Goal: Information Seeking & Learning: Check status

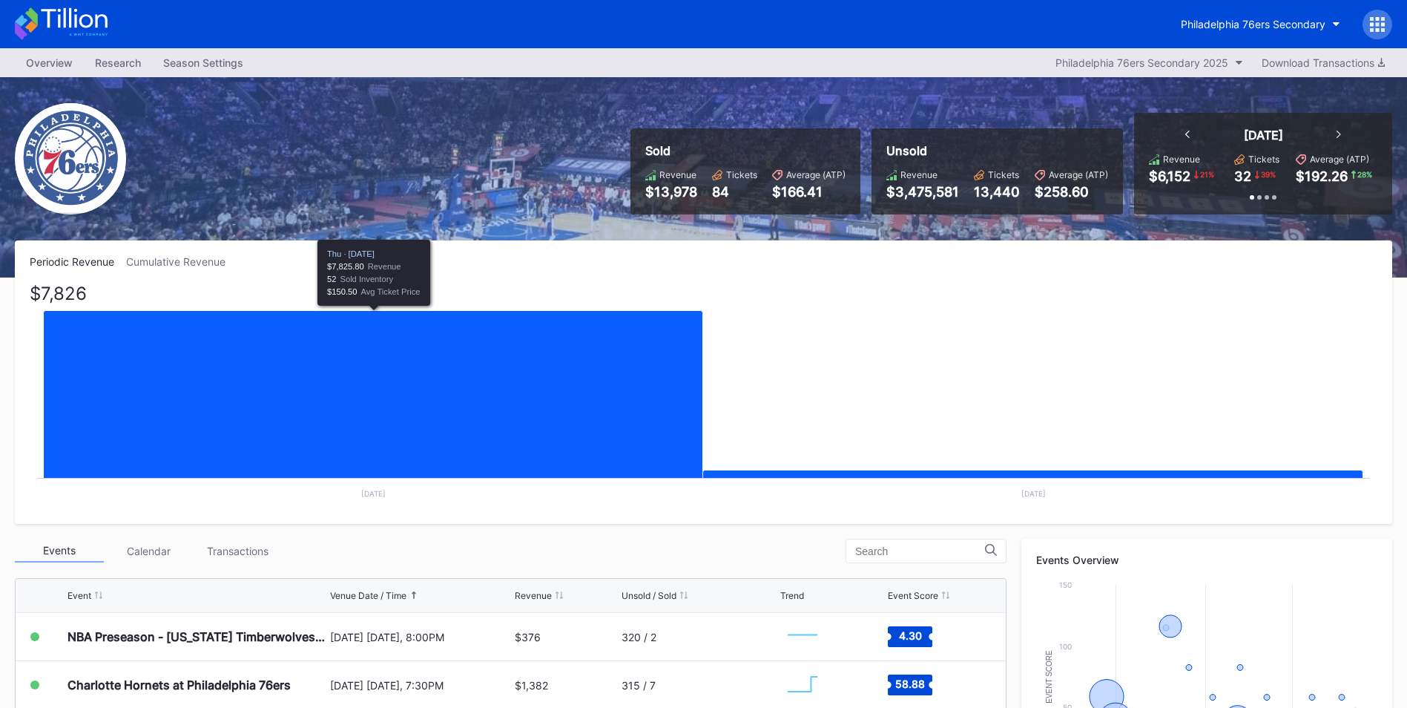
click at [540, 408] on icon "Chart title" at bounding box center [373, 683] width 659 height 745
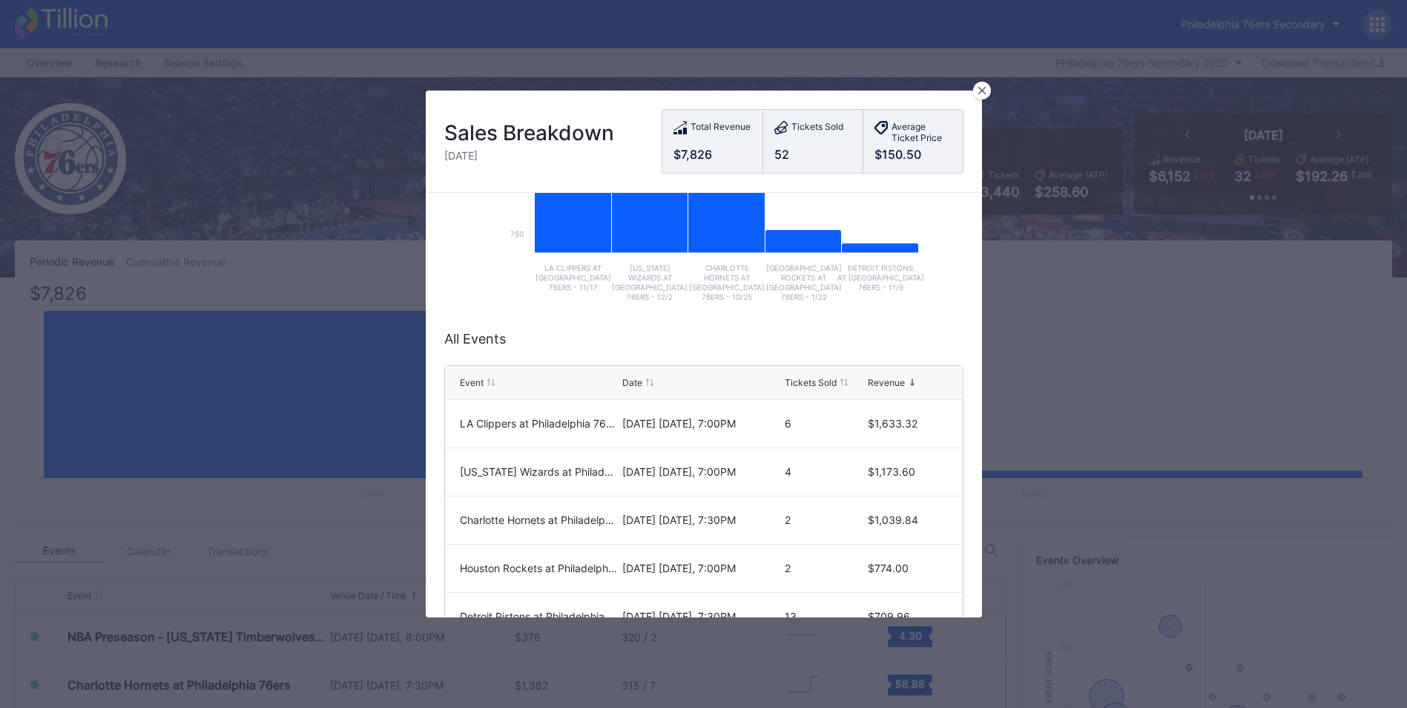
scroll to position [148, 0]
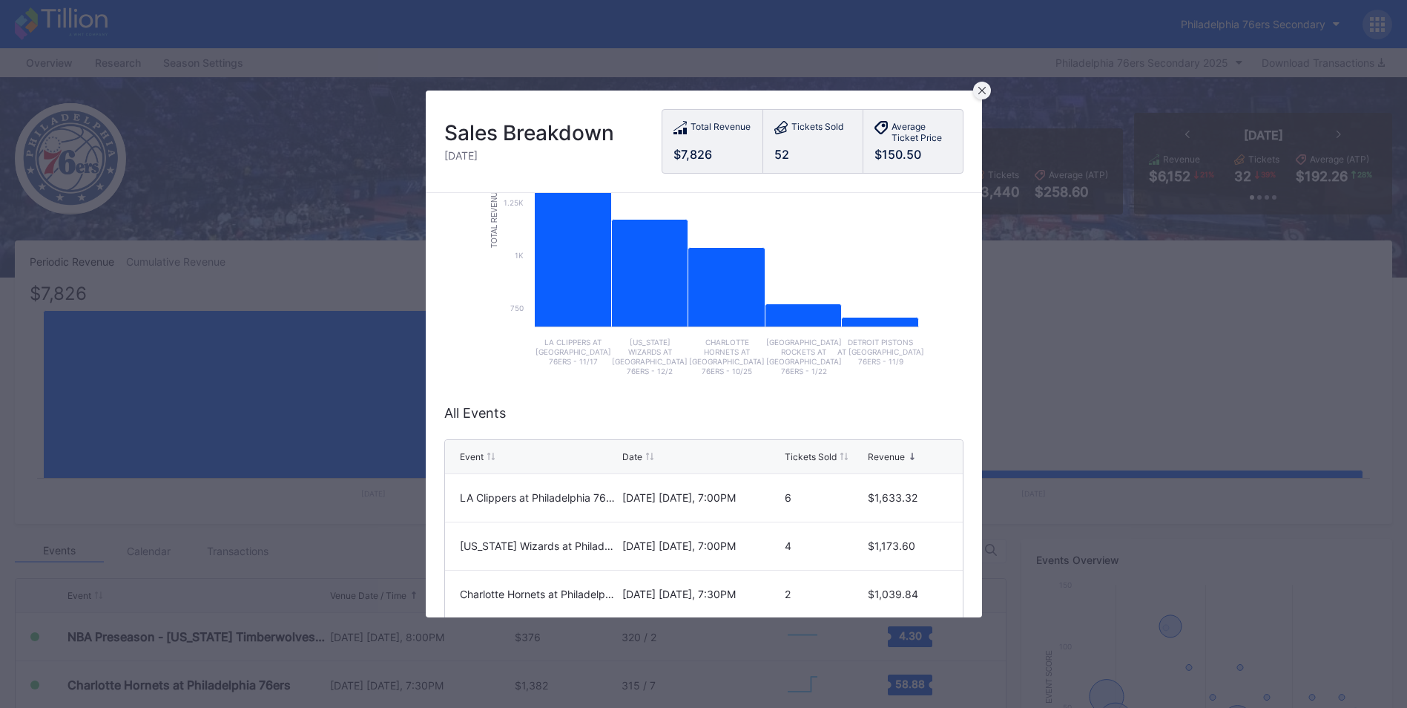
click at [978, 87] on icon at bounding box center [981, 90] width 7 height 7
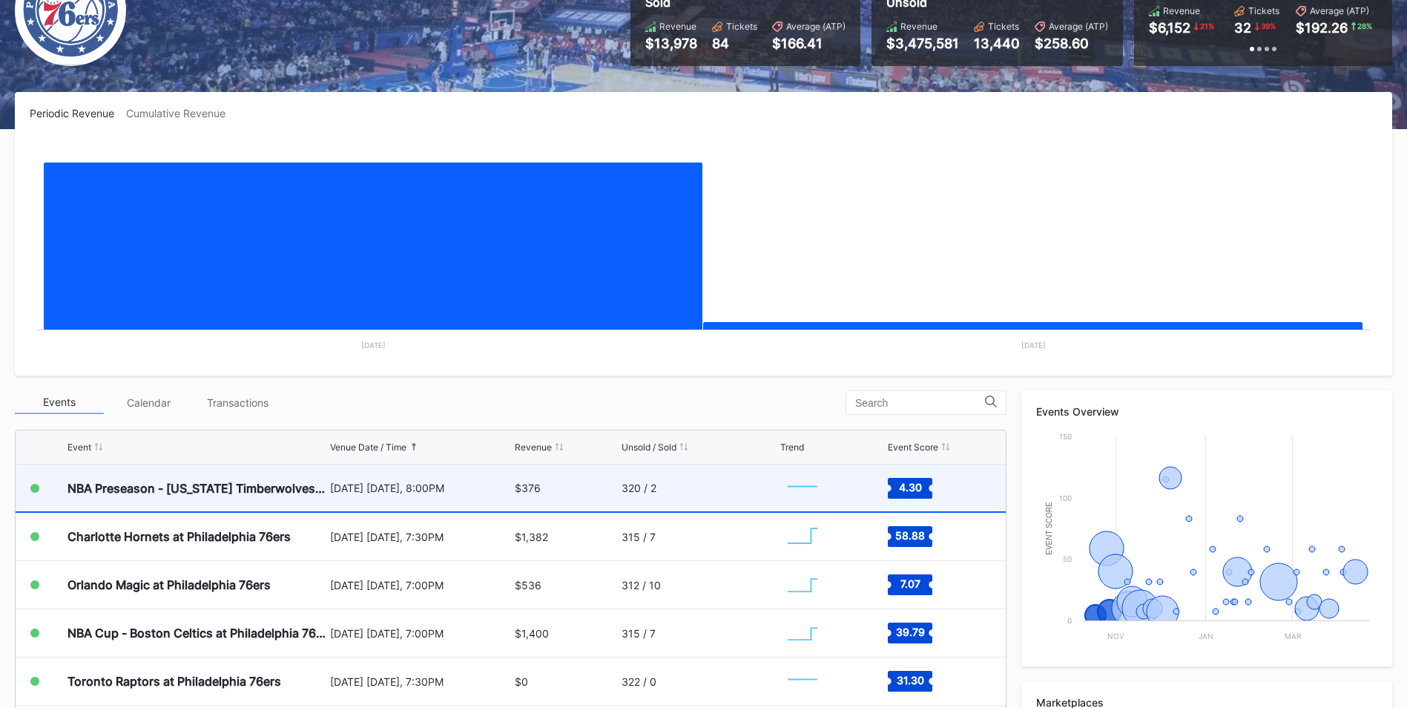
click at [737, 492] on div "320 / 2" at bounding box center [699, 487] width 155 height 47
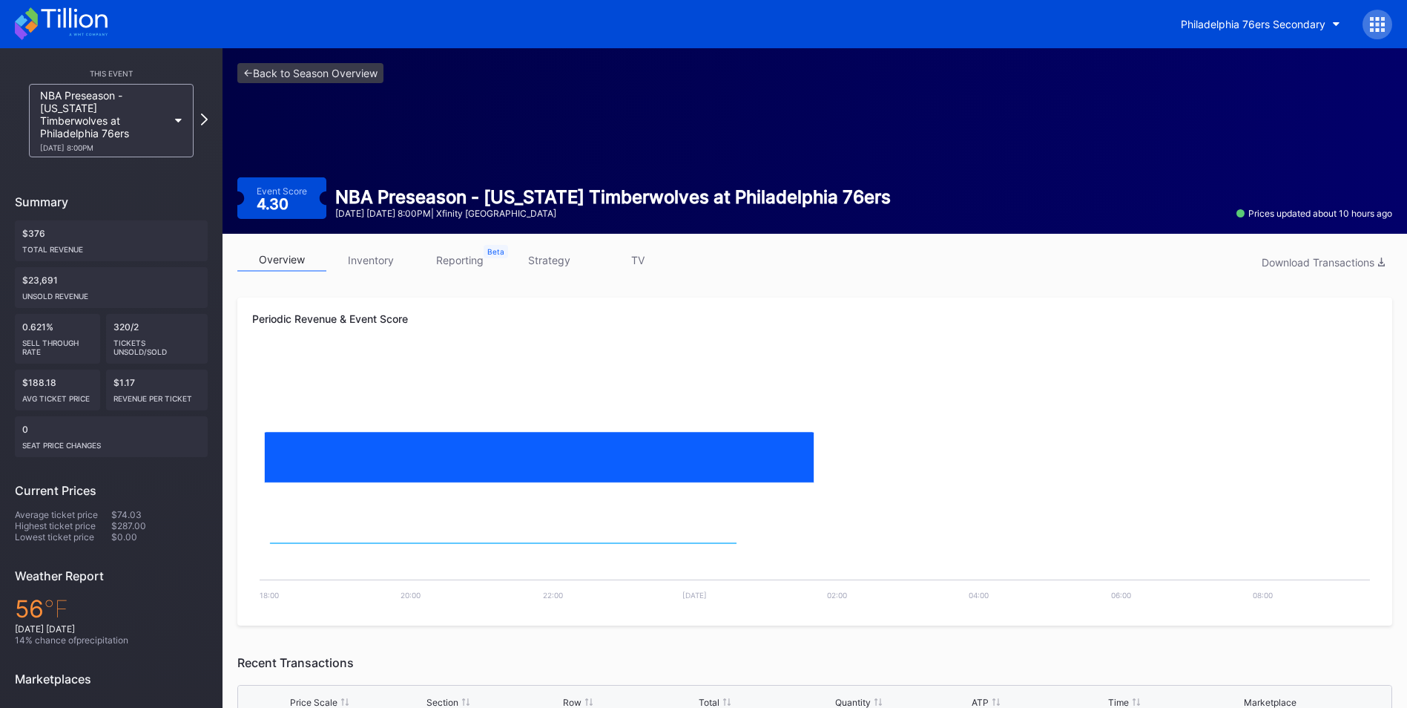
click at [379, 266] on link "inventory" at bounding box center [370, 259] width 89 height 23
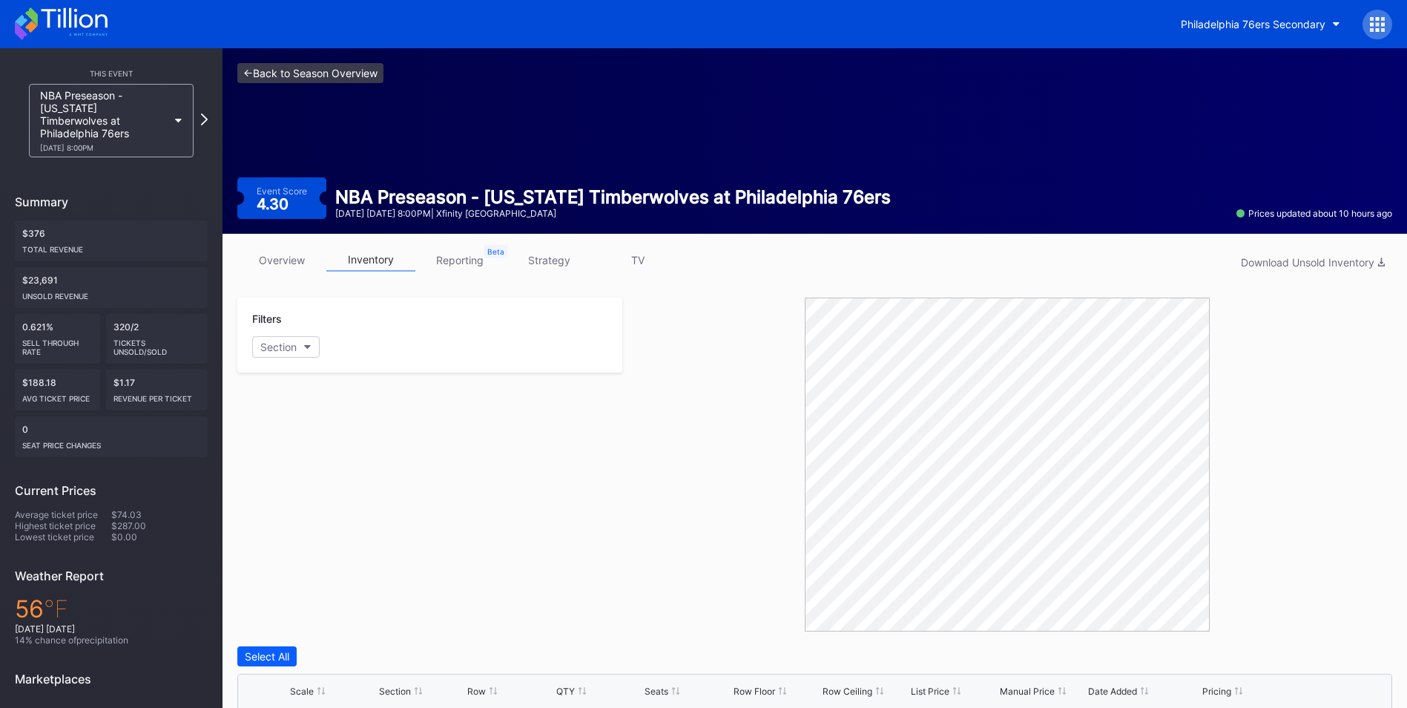
click at [313, 72] on link "<- Back to Season Overview" at bounding box center [310, 73] width 146 height 20
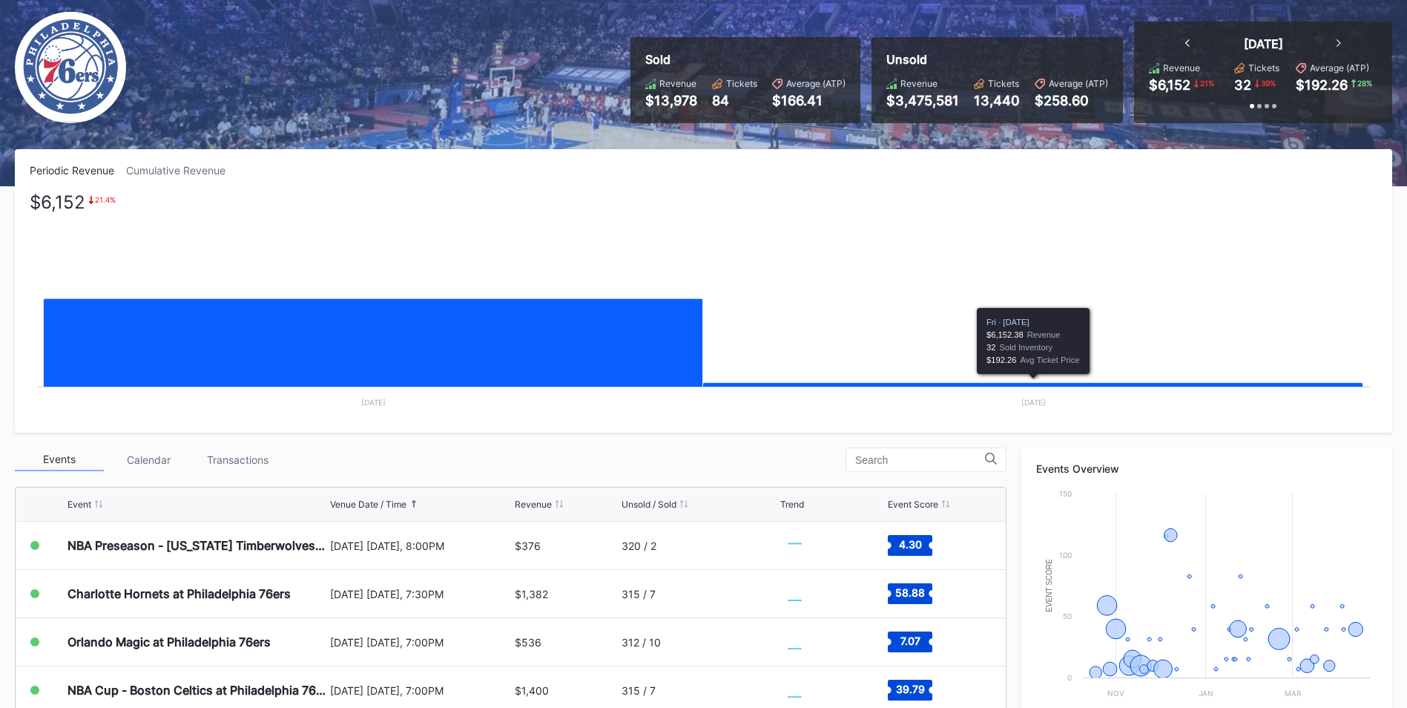
scroll to position [223, 0]
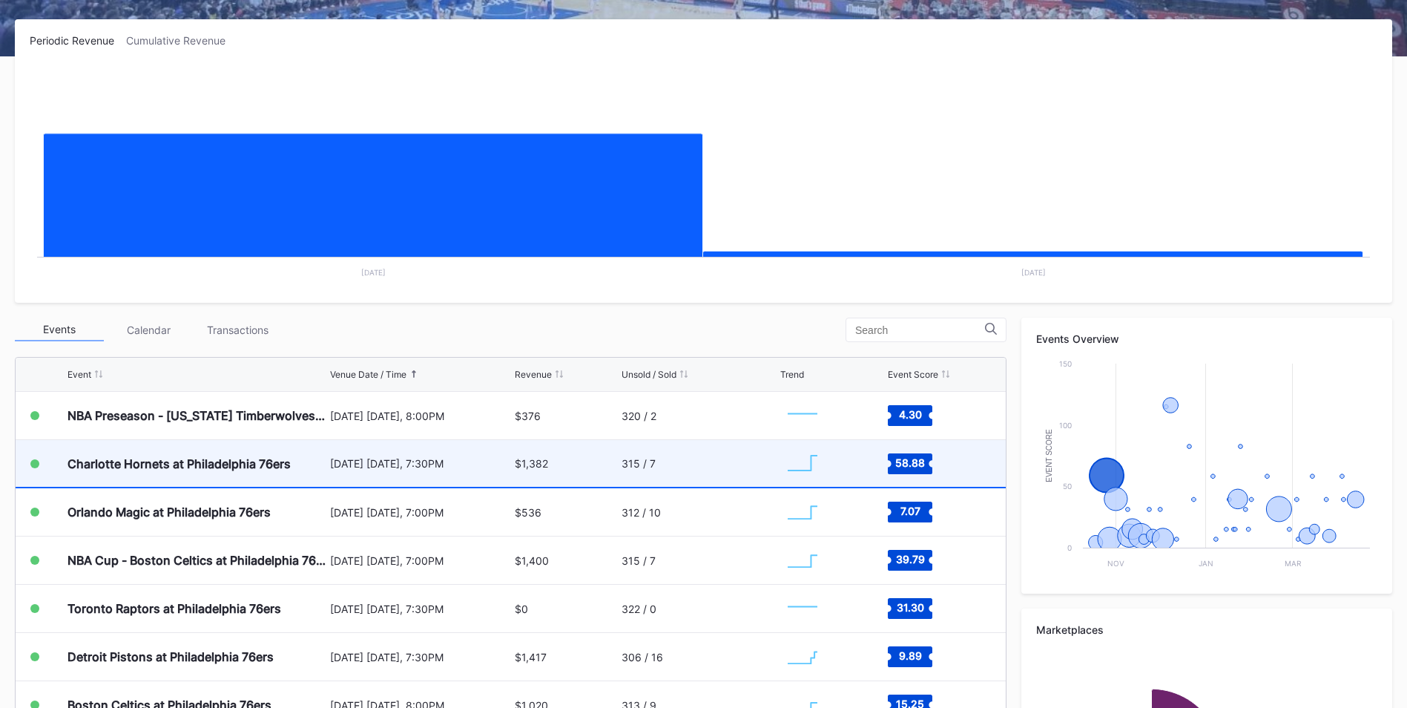
click at [707, 455] on div "315 / 7" at bounding box center [699, 463] width 155 height 47
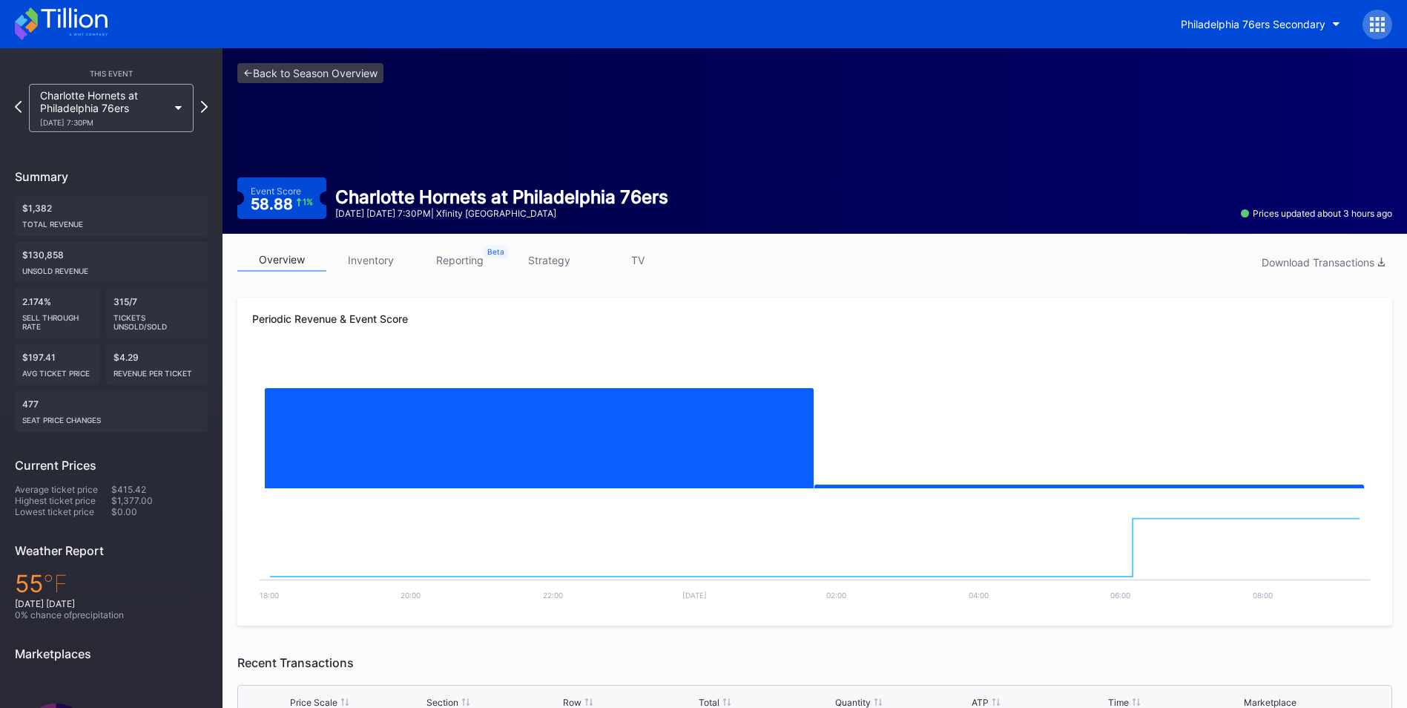
click at [378, 273] on div "overview inventory reporting strategy TV Download Transactions" at bounding box center [814, 263] width 1155 height 30
click at [364, 257] on link "inventory" at bounding box center [370, 259] width 89 height 23
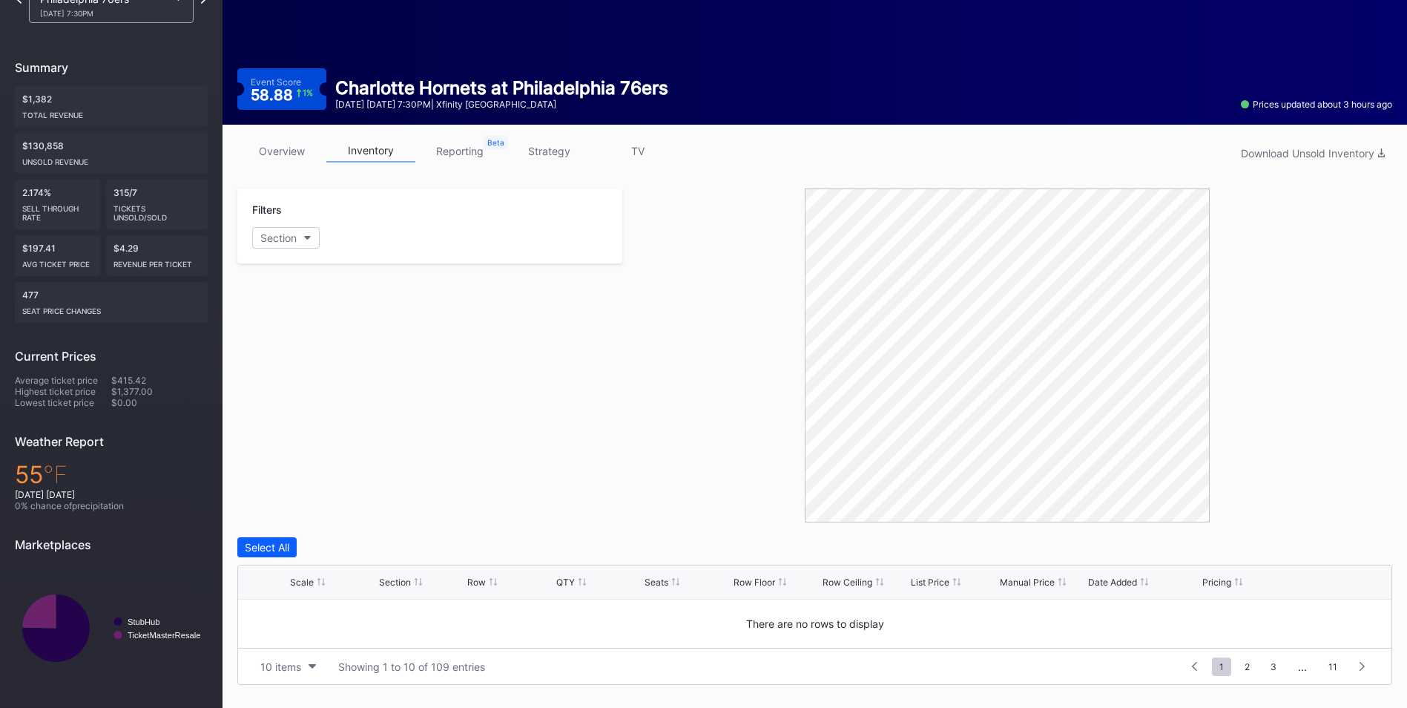
scroll to position [125, 0]
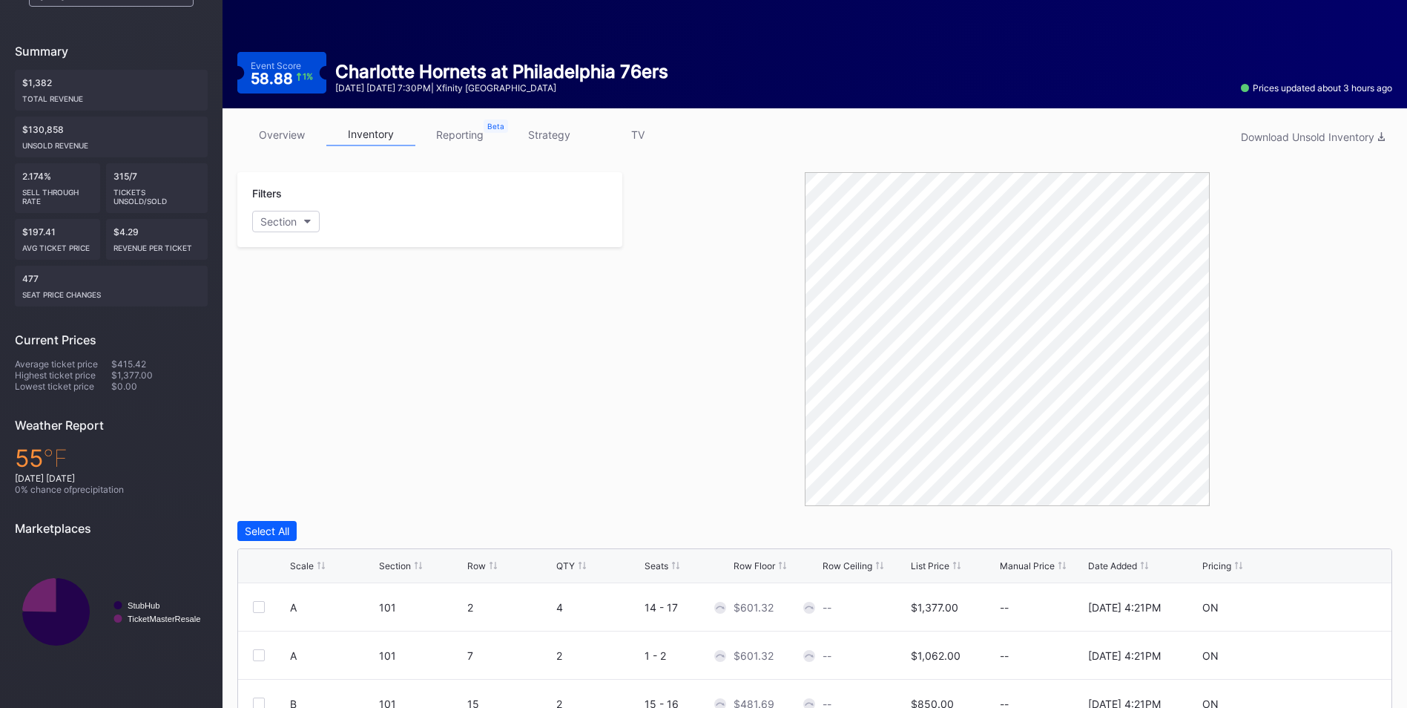
click at [942, 565] on div "List Price" at bounding box center [930, 565] width 39 height 11
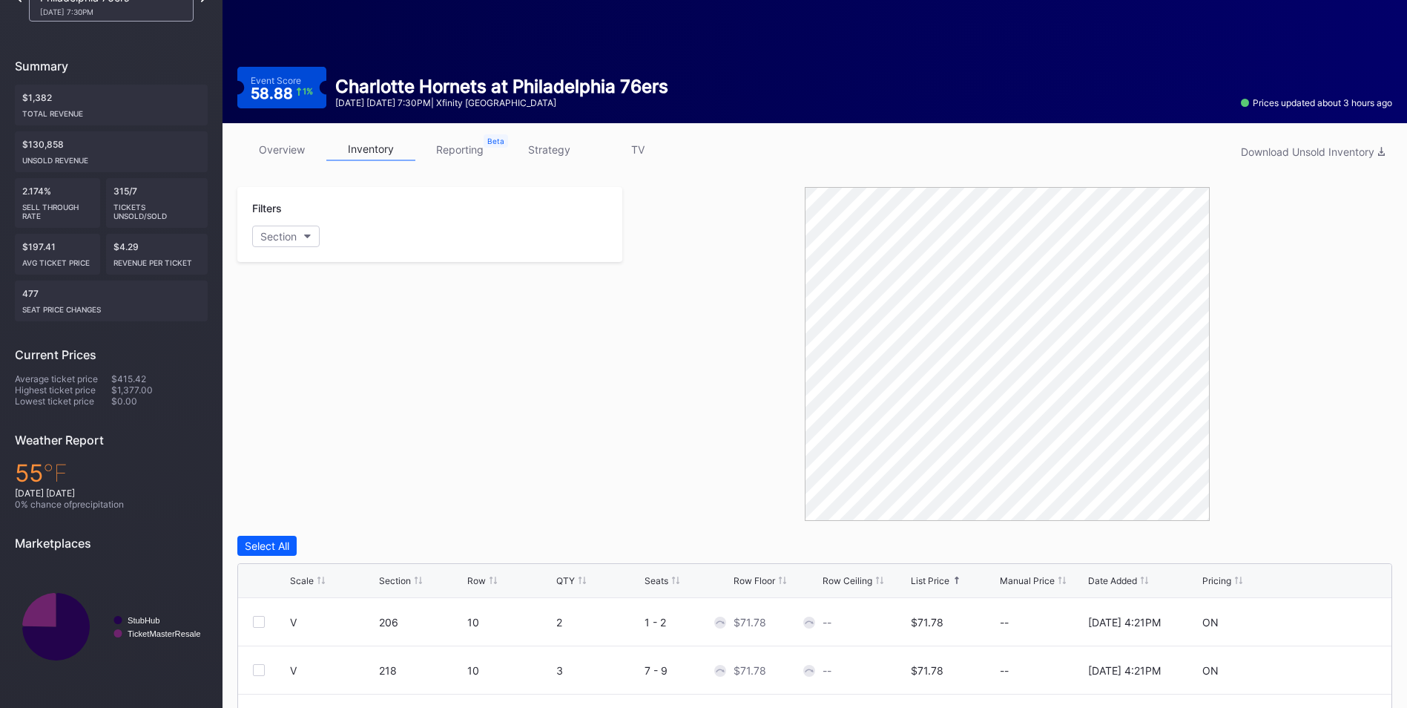
scroll to position [51, 0]
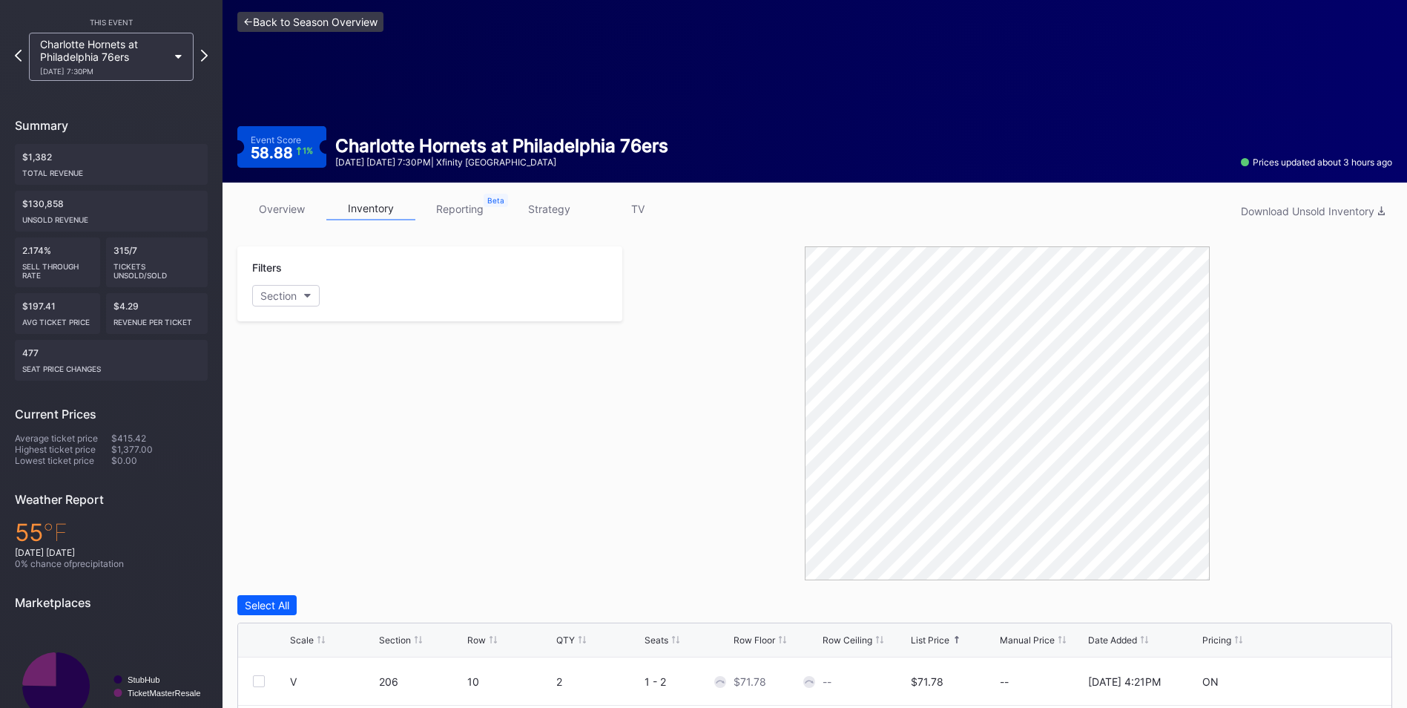
click at [315, 22] on link "<- Back to Season Overview" at bounding box center [310, 22] width 146 height 20
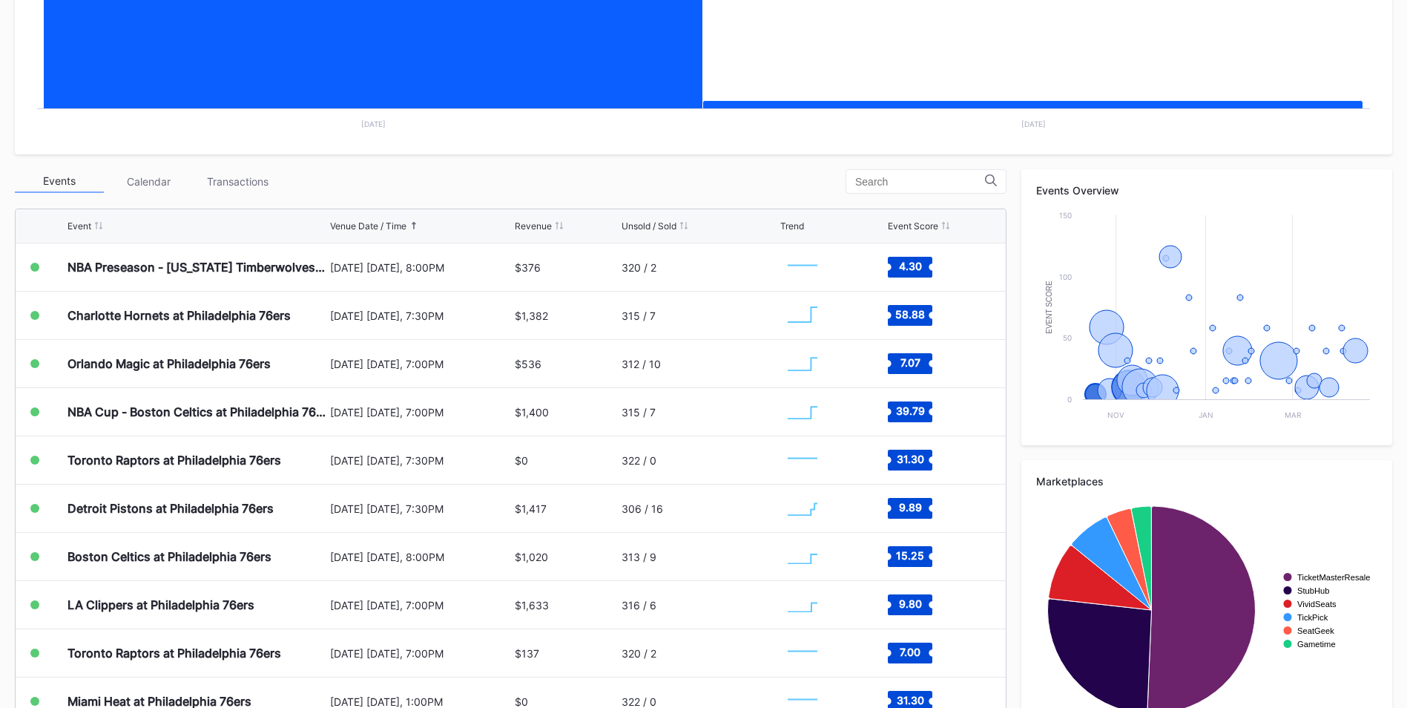
click at [490, 90] on icon "Chart title" at bounding box center [373, 313] width 659 height 745
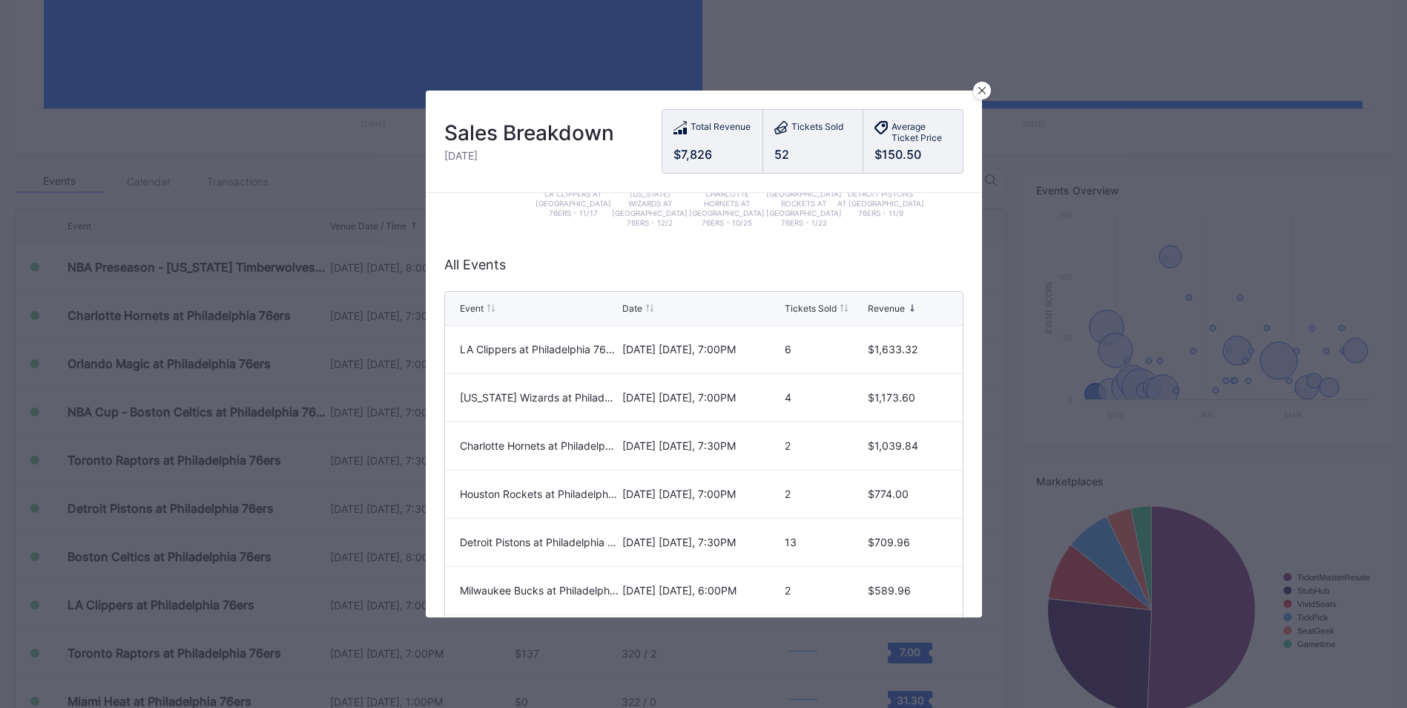
scroll to position [74, 0]
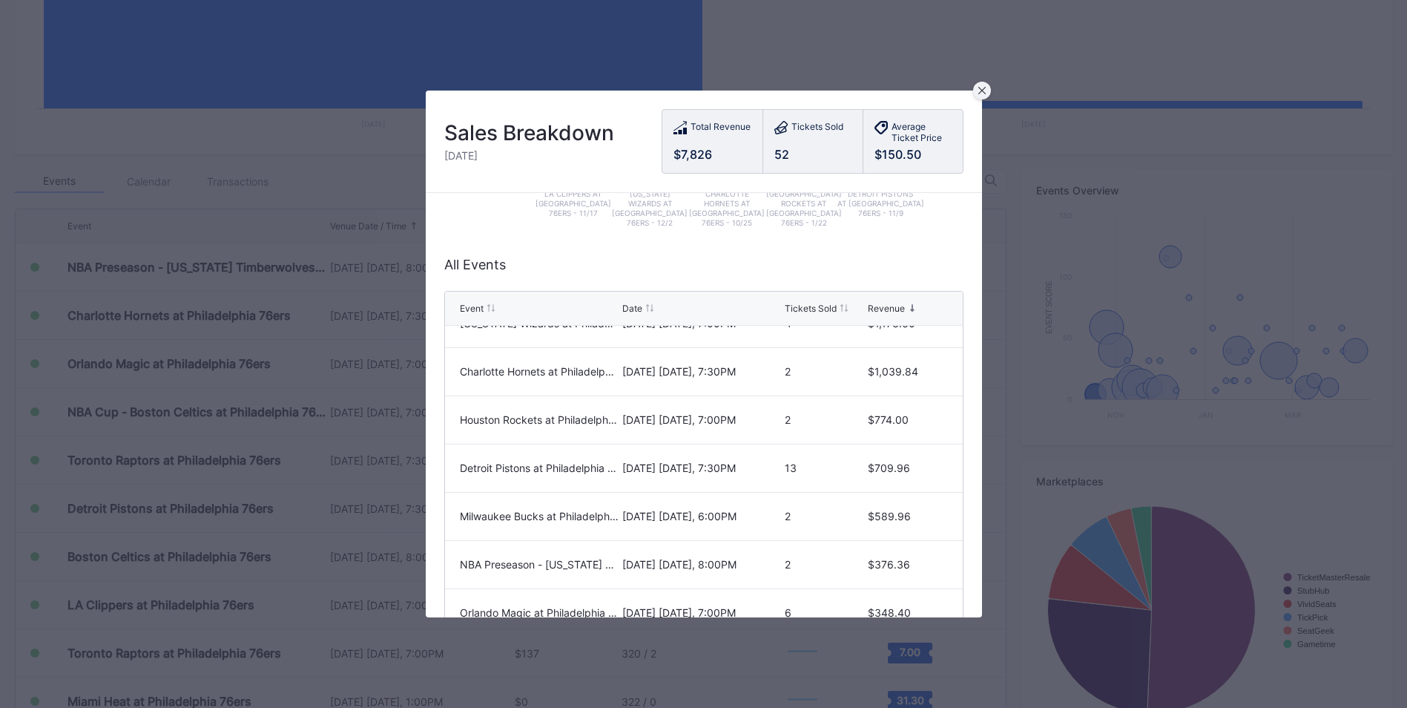
click at [988, 92] on div at bounding box center [982, 91] width 18 height 18
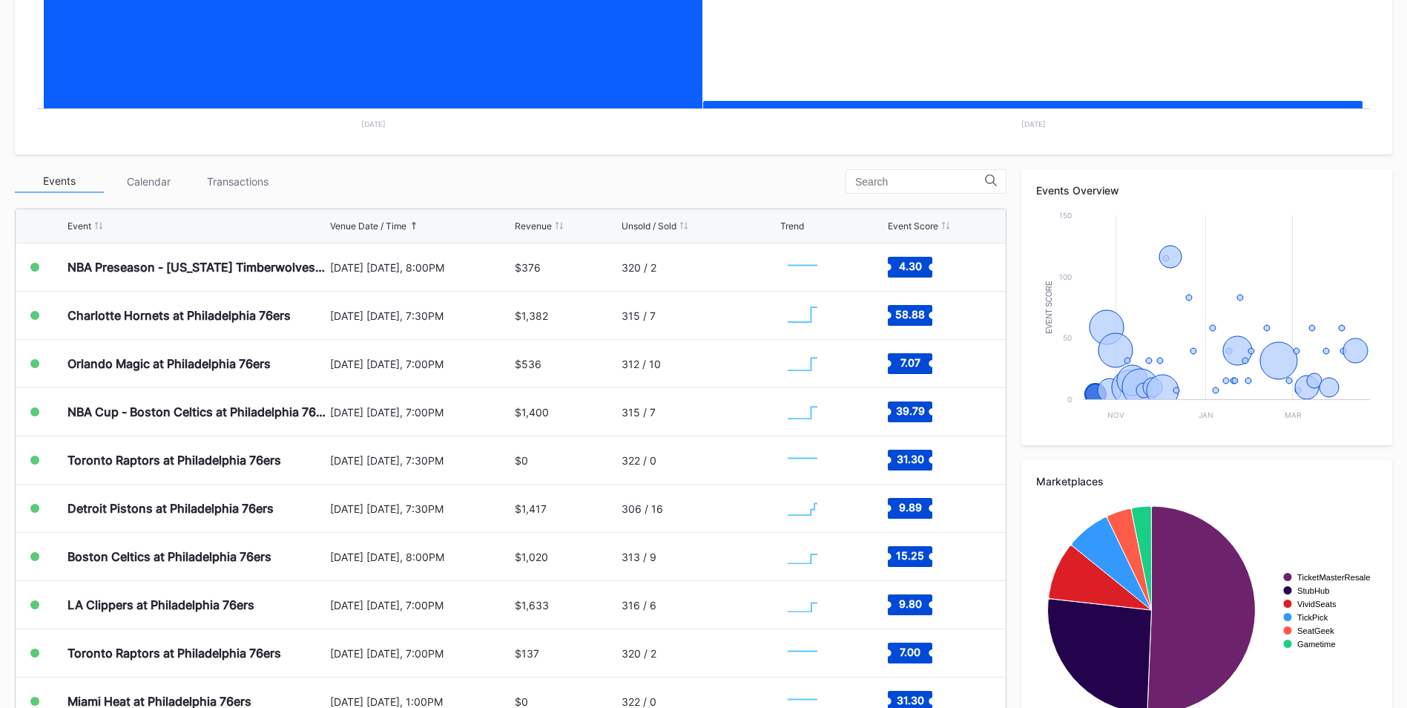
click at [263, 183] on div "Transactions" at bounding box center [237, 181] width 89 height 23
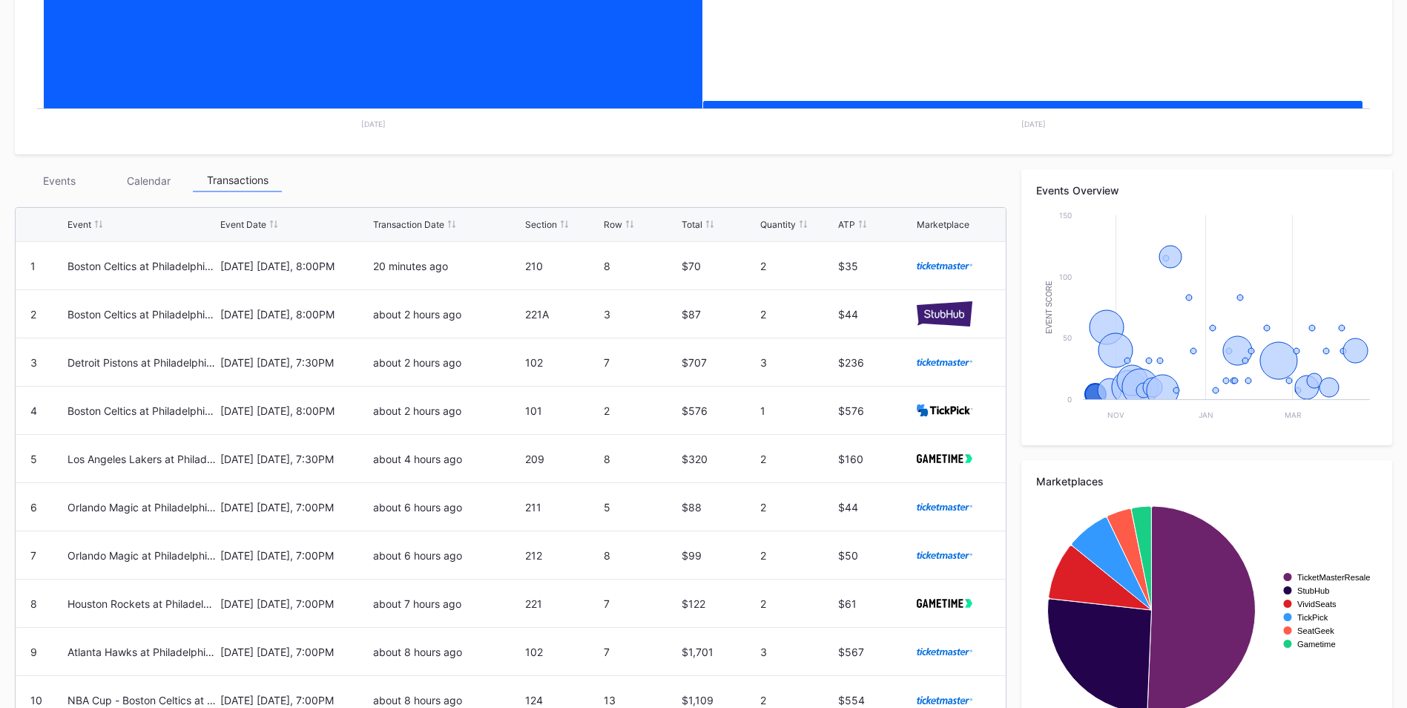
click at [85, 182] on div "Events" at bounding box center [59, 180] width 89 height 23
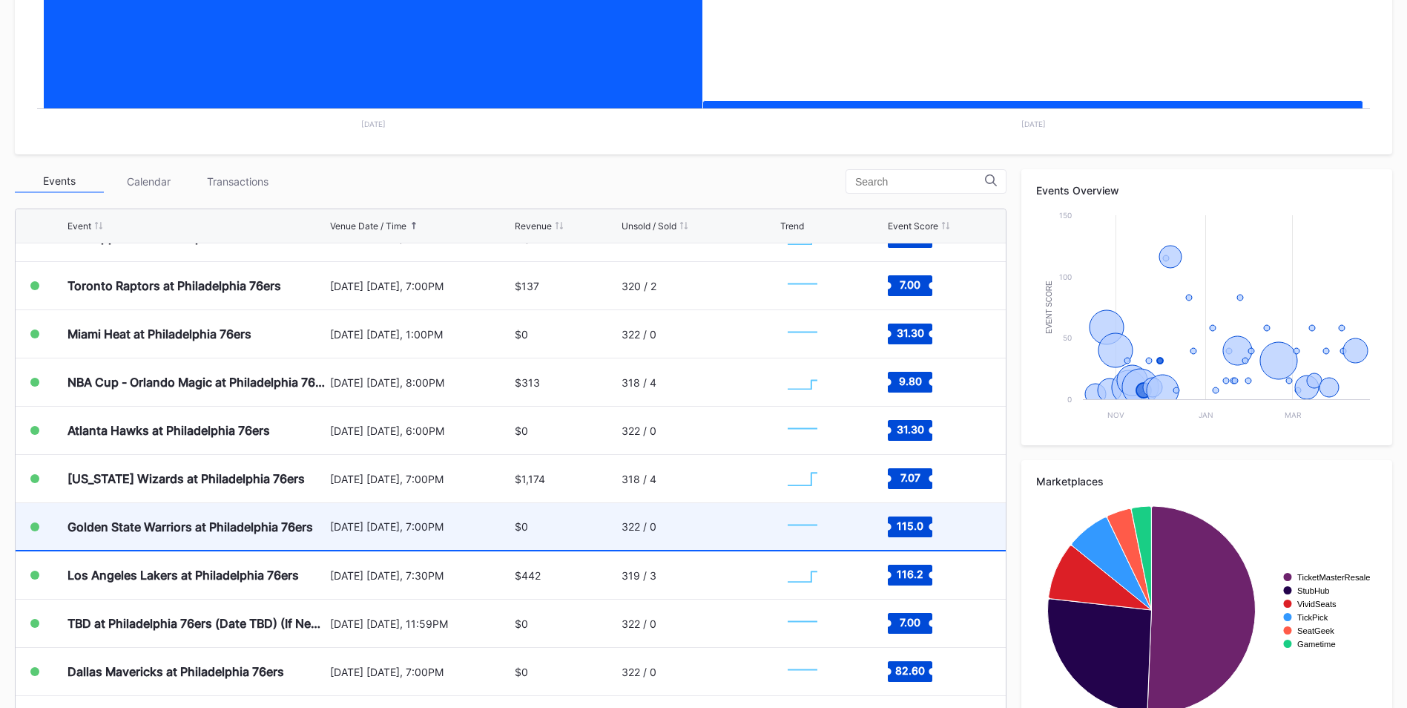
scroll to position [371, 0]
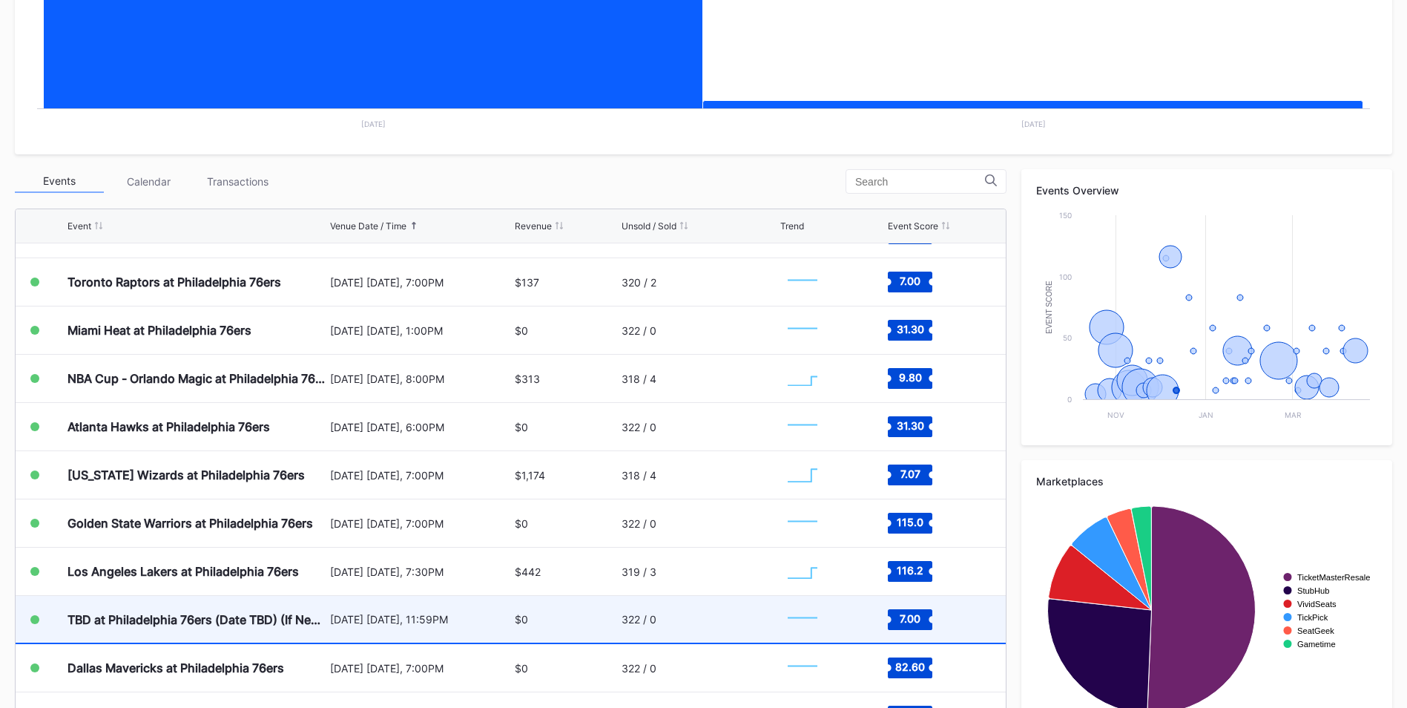
click at [587, 616] on div "$0" at bounding box center [566, 619] width 103 height 47
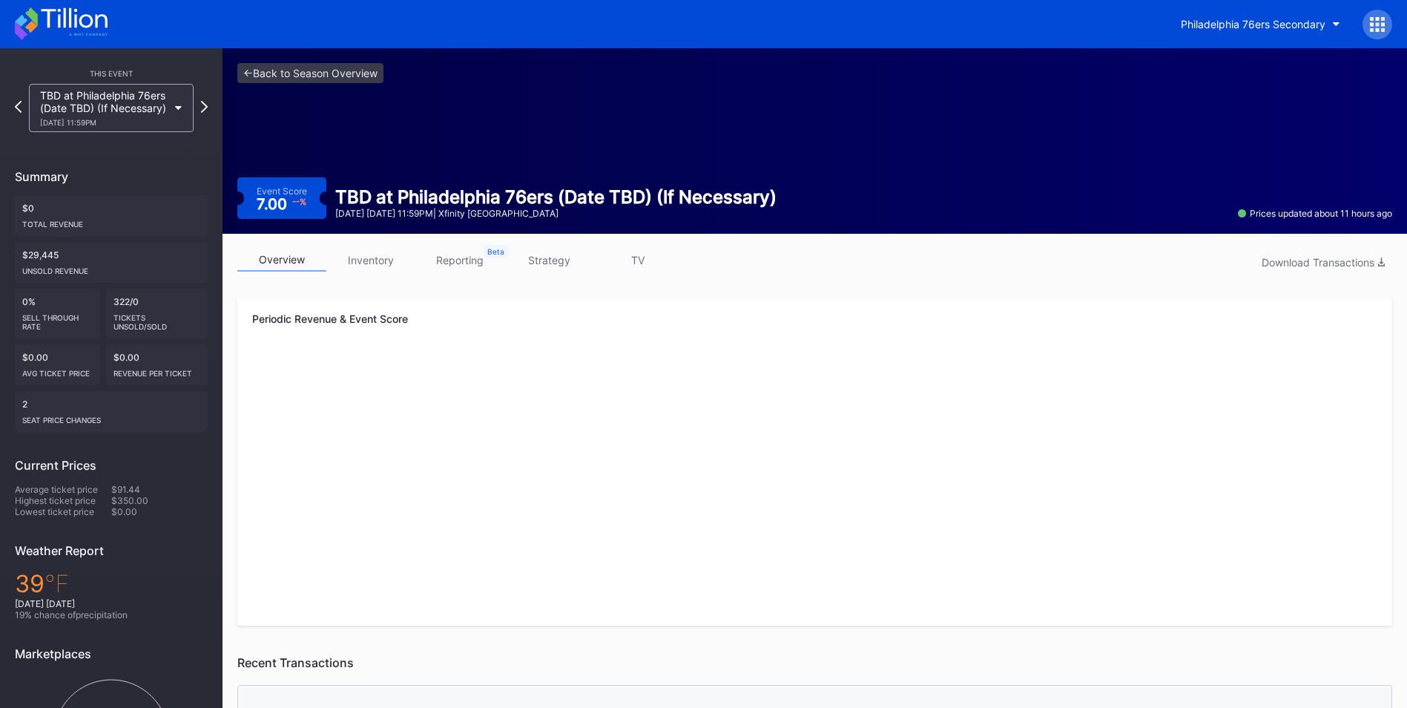
click at [395, 254] on link "inventory" at bounding box center [370, 259] width 89 height 23
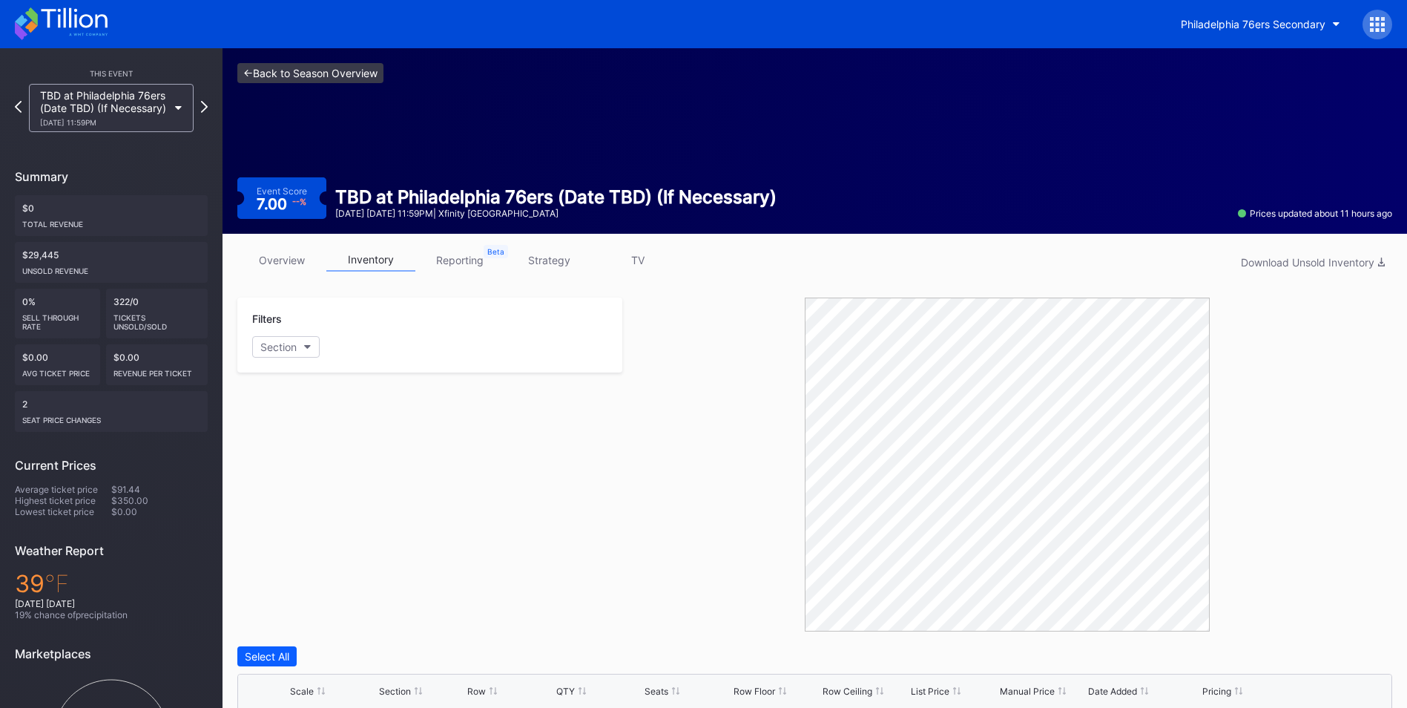
click at [351, 74] on link "<- Back to Season Overview" at bounding box center [310, 73] width 146 height 20
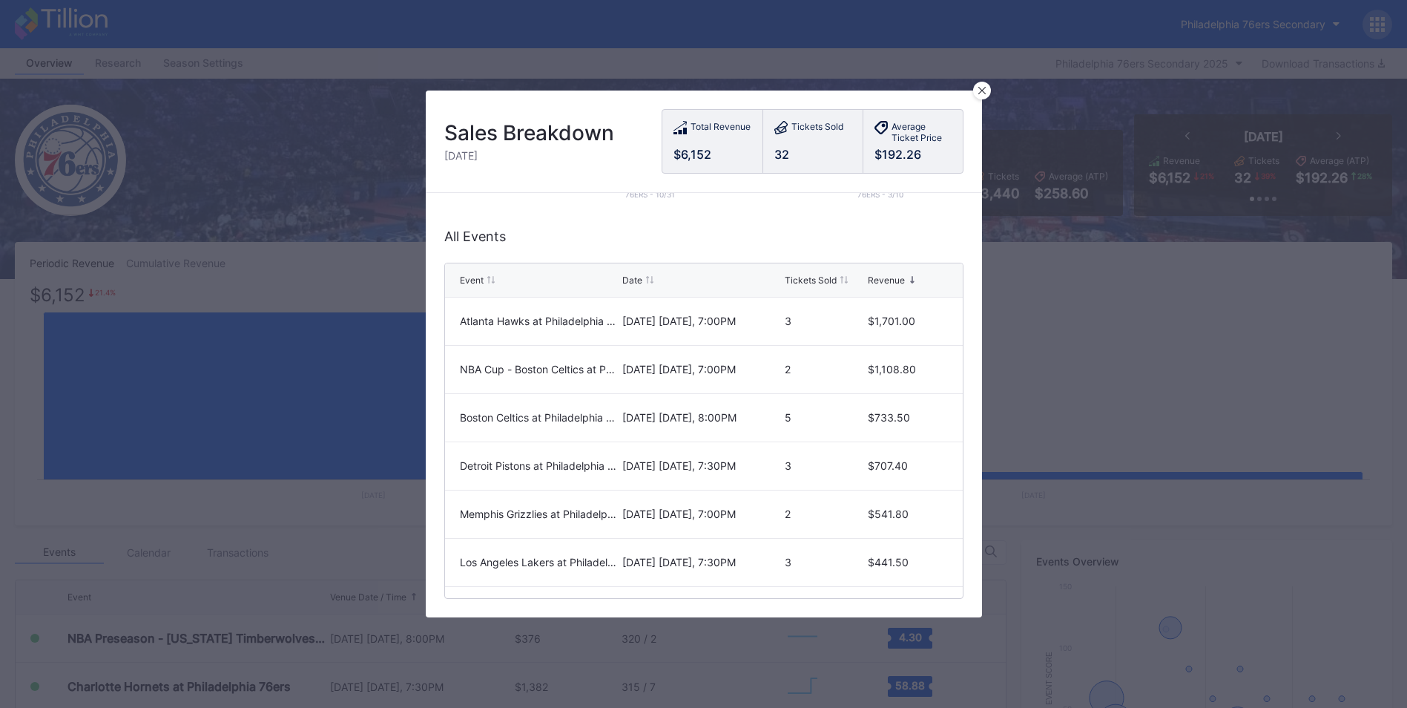
scroll to position [262, 0]
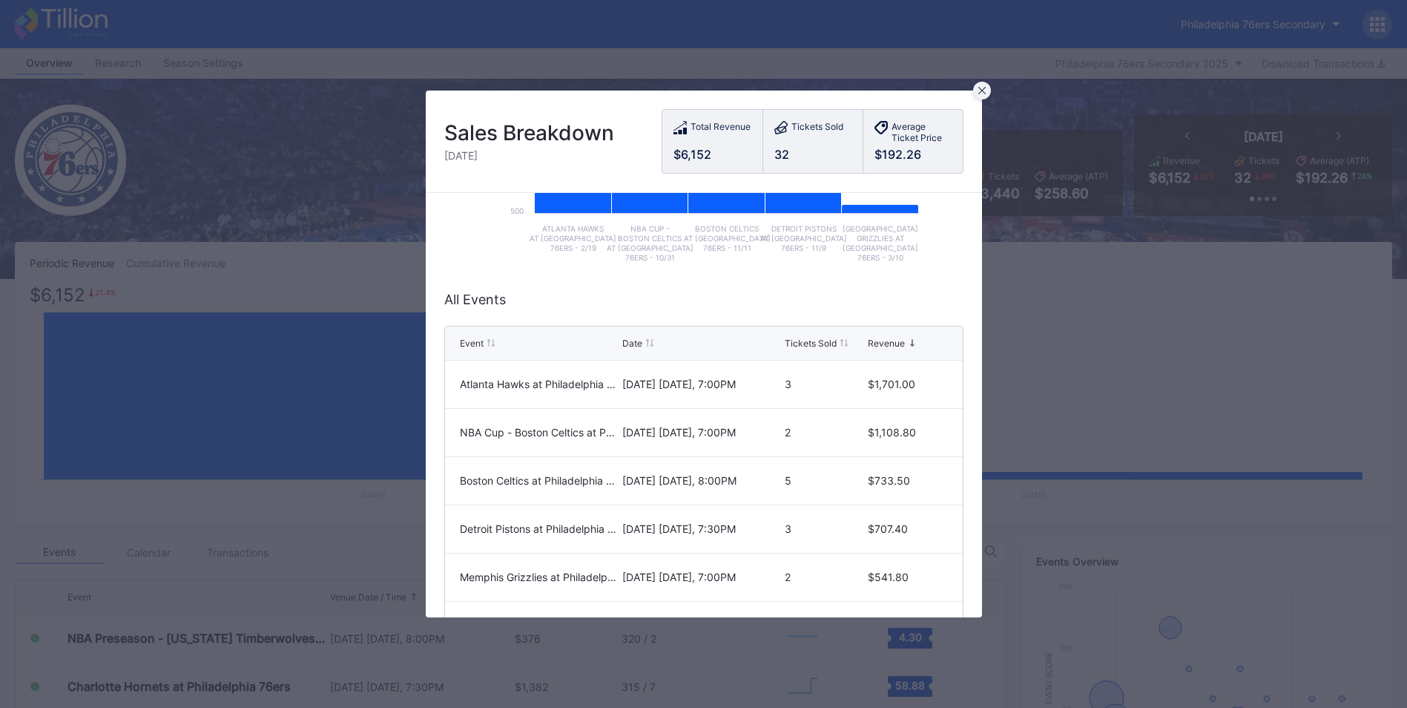
click at [984, 89] on icon at bounding box center [981, 90] width 7 height 7
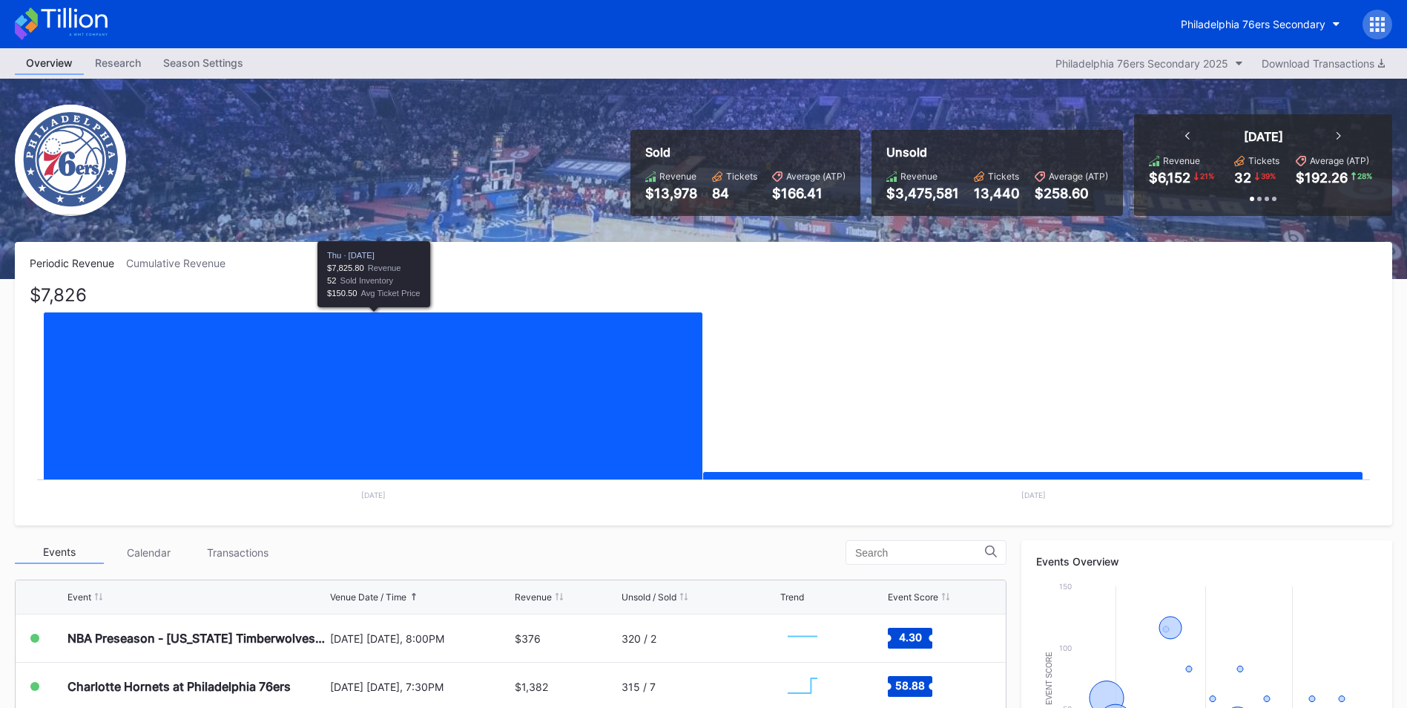
click at [374, 459] on icon "Chart title" at bounding box center [373, 684] width 659 height 745
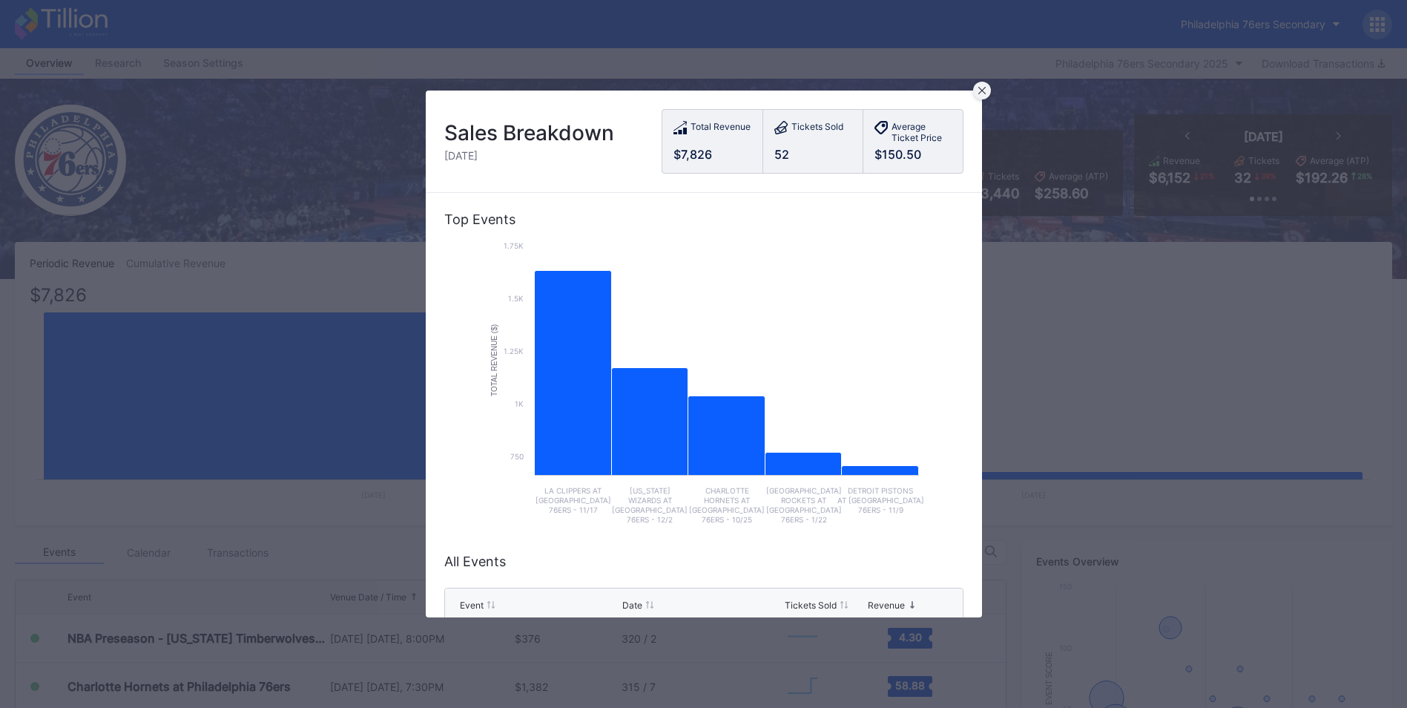
click at [977, 93] on div at bounding box center [982, 91] width 18 height 18
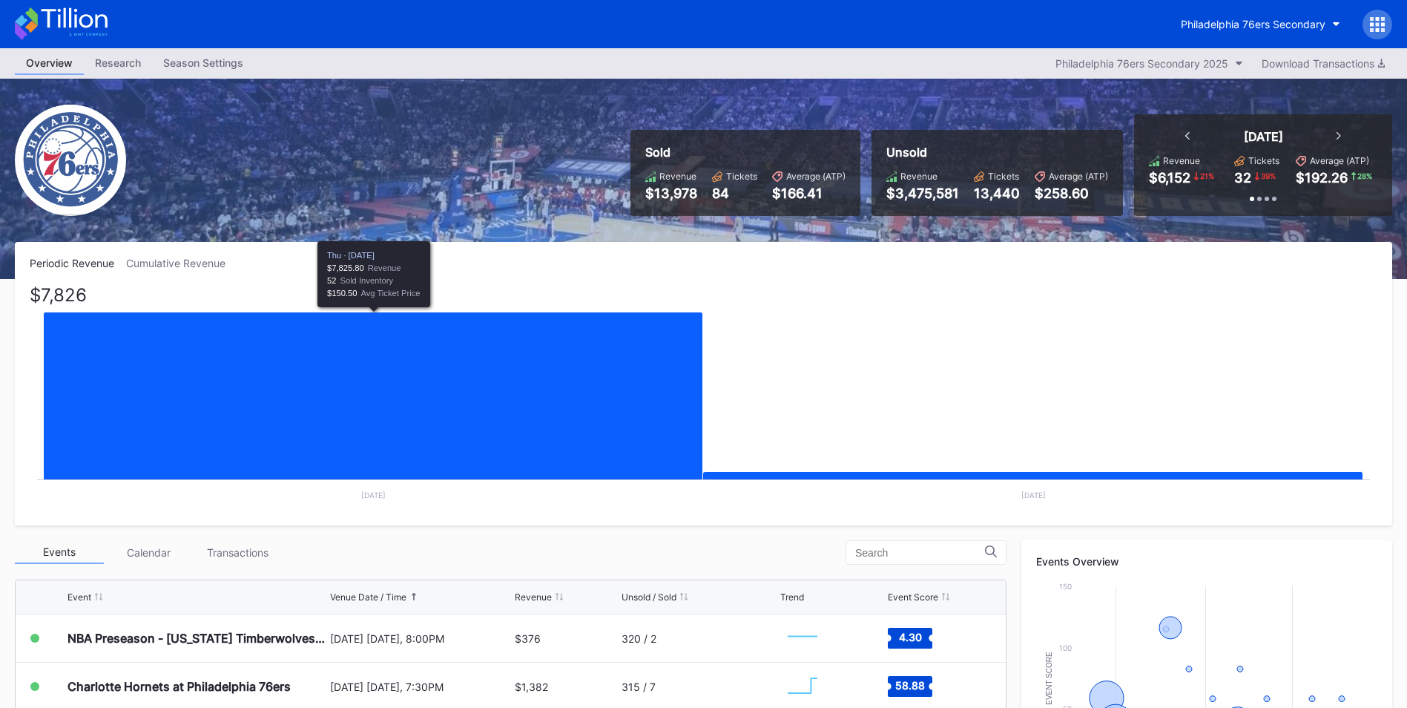
click at [605, 361] on icon "Chart title" at bounding box center [373, 684] width 659 height 745
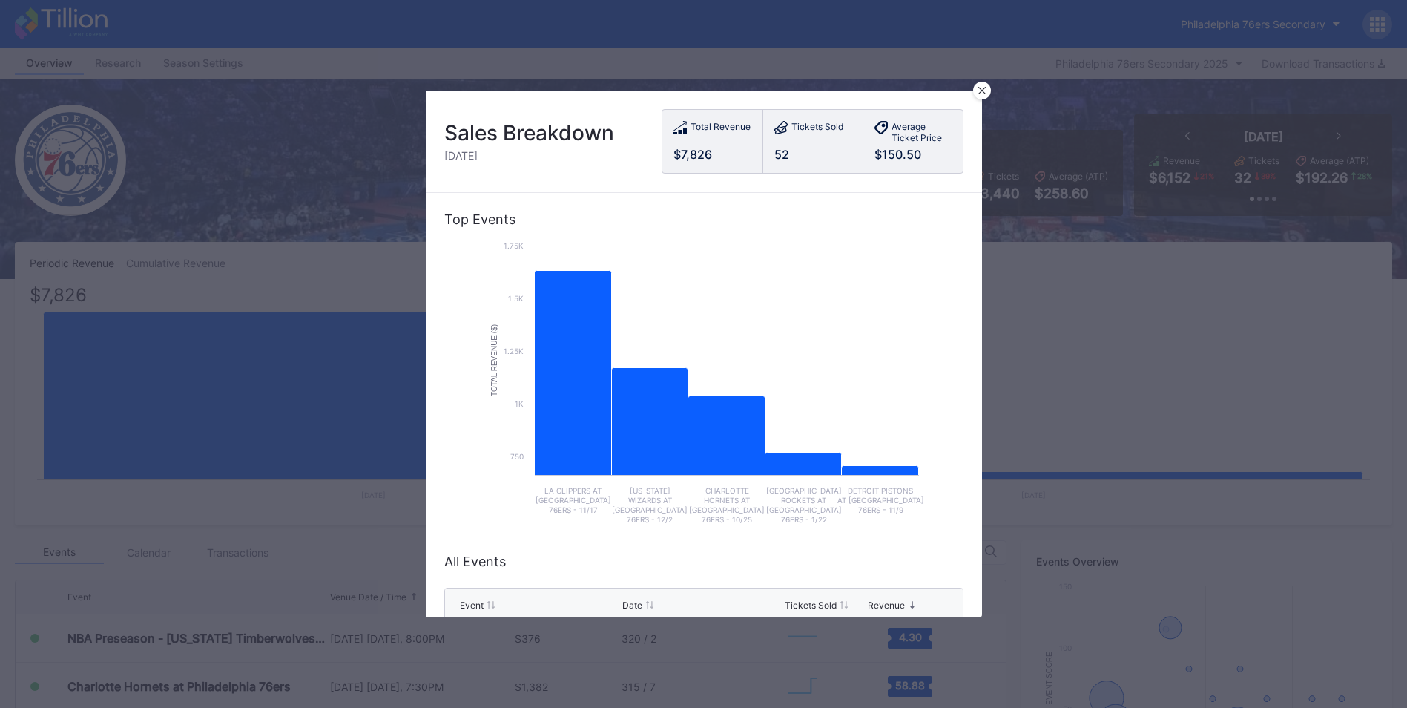
scroll to position [74, 0]
